Goal: Task Accomplishment & Management: Complete application form

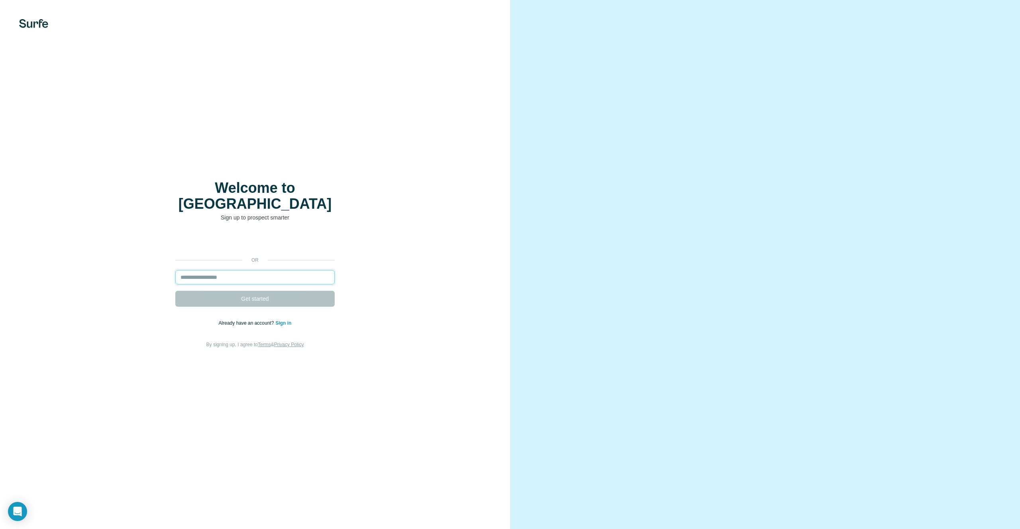
click at [254, 274] on input "email" at bounding box center [254, 277] width 159 height 14
type input "**********"
click at [310, 296] on button "Get started" at bounding box center [254, 299] width 159 height 16
